Goal: Task Accomplishment & Management: Manage account settings

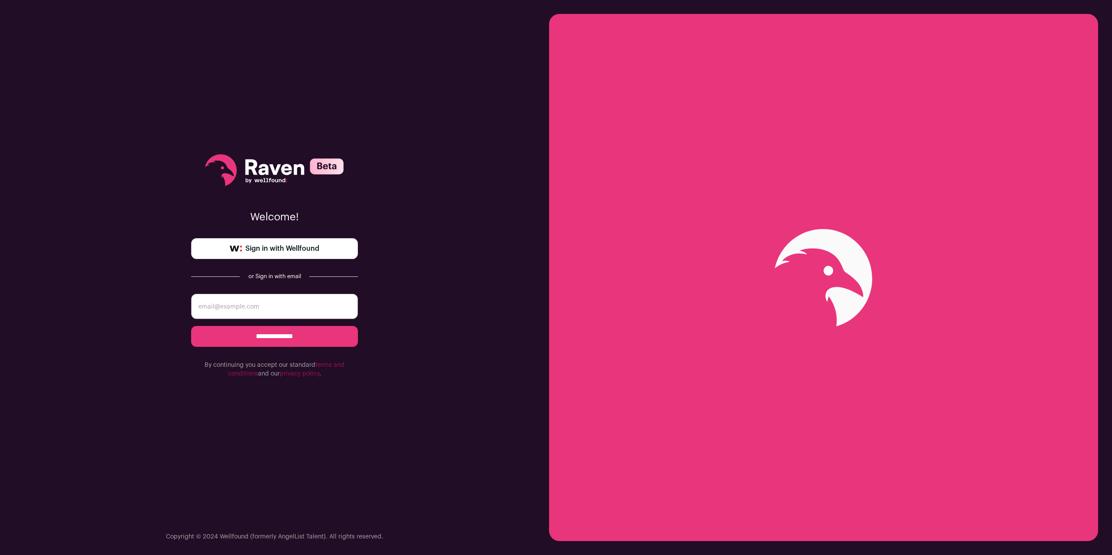
drag, startPoint x: 0, startPoint y: 0, endPoint x: 310, endPoint y: 252, distance: 399.6
click at [310, 252] on span "Sign in with Wellfound" at bounding box center [282, 248] width 74 height 10
click at [294, 311] on input "email" at bounding box center [274, 306] width 167 height 25
type input "blee.code@gmail.com"
click at [295, 334] on input "**********" at bounding box center [274, 336] width 167 height 21
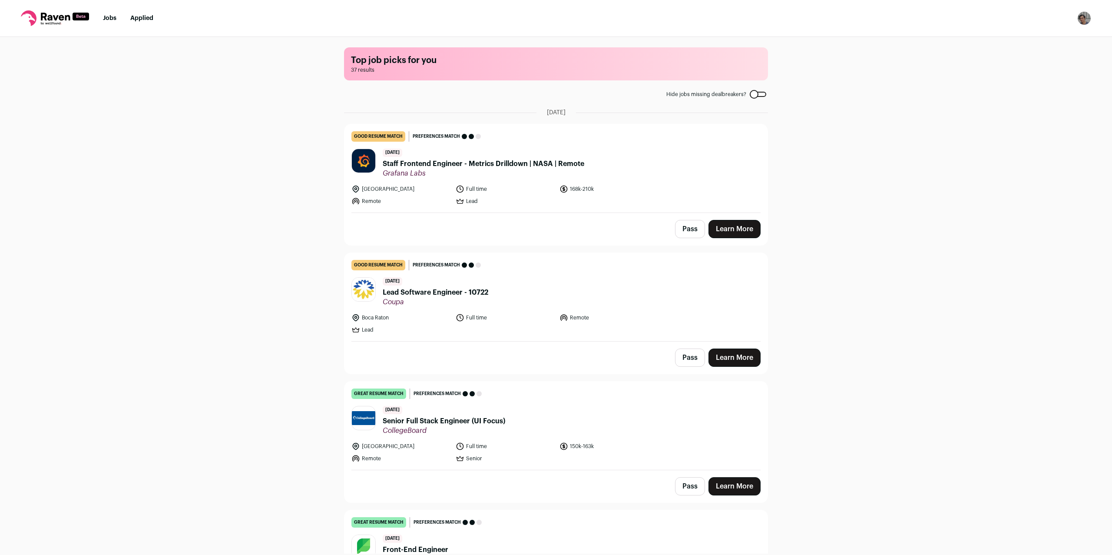
click at [1084, 20] on img "Open dropdown" at bounding box center [1084, 18] width 14 height 14
click at [1036, 40] on link "Settings" at bounding box center [1043, 40] width 96 height 21
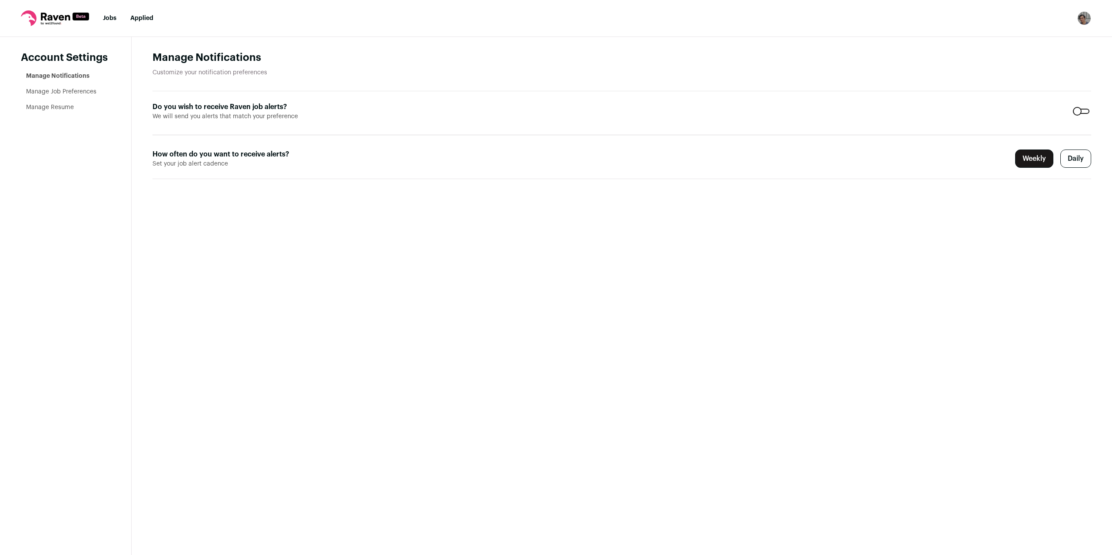
click at [1086, 113] on div at bounding box center [1081, 111] width 17 height 5
click at [919, 265] on main "Manage Notifications Customize your notification preferences Do you wish to rec…" at bounding box center [622, 296] width 980 height 518
